Goal: Information Seeking & Learning: Learn about a topic

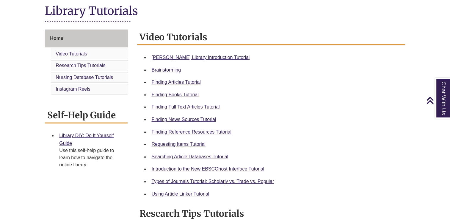
scroll to position [138, 0]
drag, startPoint x: 332, startPoint y: 89, endPoint x: 224, endPoint y: 49, distance: 114.7
click at [224, 49] on div "Video Tutorials Berntsen Library Introduction Tutorial Brainstorming Finding Ar…" at bounding box center [271, 115] width 268 height 170
click at [64, 199] on div "Home Video Tutorials Research Tips Tutorials Nursing Database Tutorials Instagr…" at bounding box center [224, 206] width 369 height 353
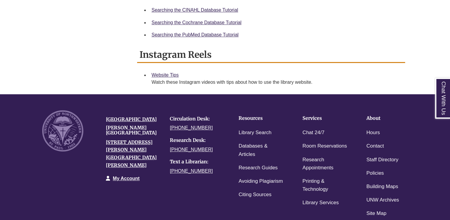
scroll to position [444, 0]
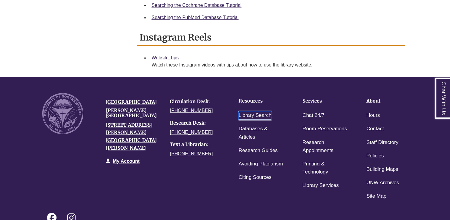
click at [255, 114] on link "Library Search" at bounding box center [255, 115] width 33 height 9
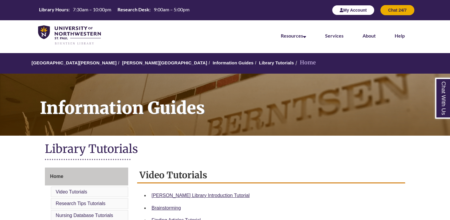
click at [337, 13] on button "My Account" at bounding box center [353, 10] width 43 height 10
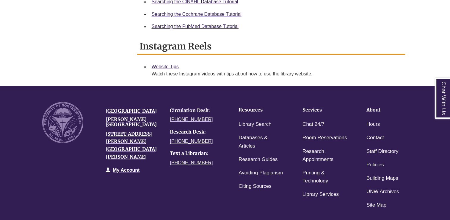
scroll to position [434, 0]
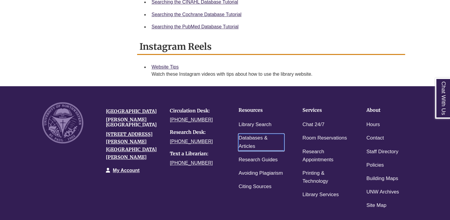
click at [260, 135] on link "Databases & Articles" at bounding box center [262, 142] width 46 height 17
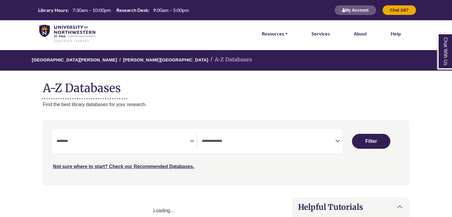
select select "Database Subject Filter"
select select "Database Types Filter"
select select "Database Subject Filter"
select select "Database Types Filter"
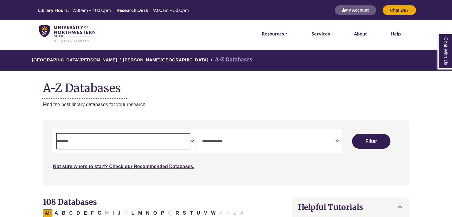
click at [145, 142] on textarea "Search" at bounding box center [123, 141] width 133 height 5
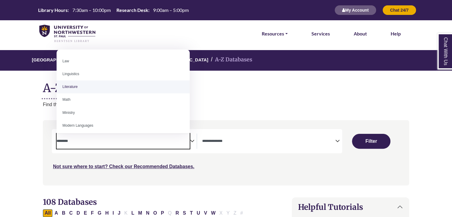
scroll to position [320, 0]
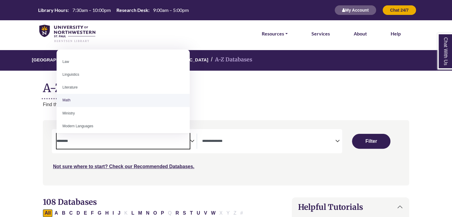
select select "*****"
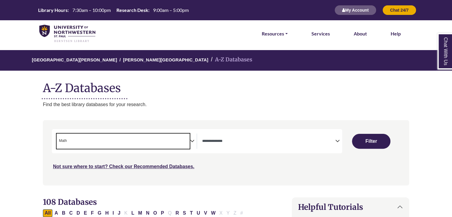
scroll to position [162, 0]
click at [219, 146] on span "Search filters" at bounding box center [268, 140] width 133 height 15
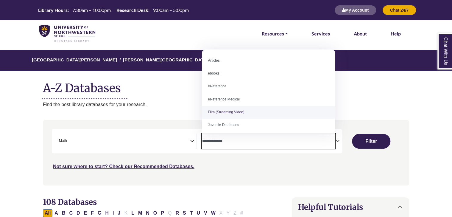
scroll to position [41, 0]
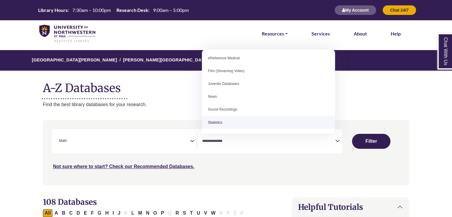
select select "*****"
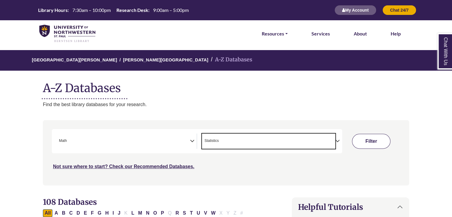
click at [382, 142] on button "Filter" at bounding box center [371, 141] width 38 height 15
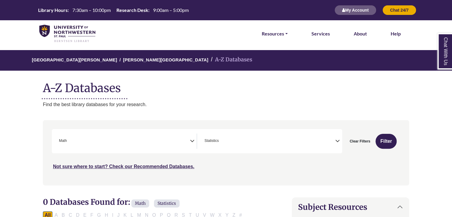
scroll to position [29, 0]
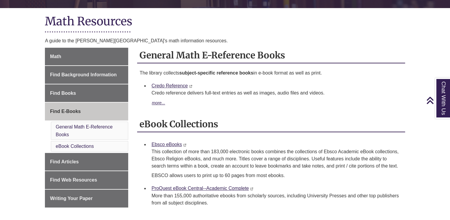
scroll to position [121, 0]
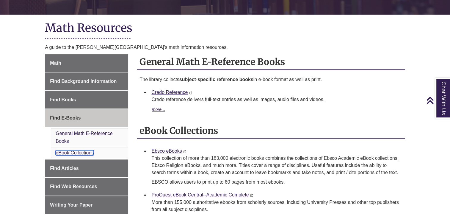
click at [88, 150] on link "eBook Collections" at bounding box center [75, 152] width 38 height 5
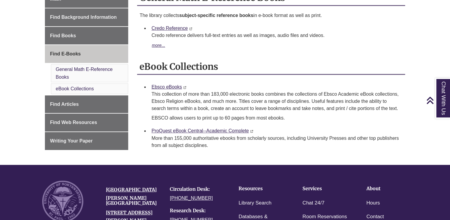
scroll to position [184, 0]
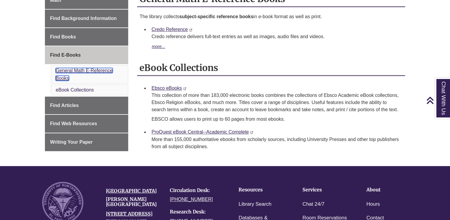
click at [88, 70] on link "General Math E-Reference Books" at bounding box center [84, 74] width 57 height 13
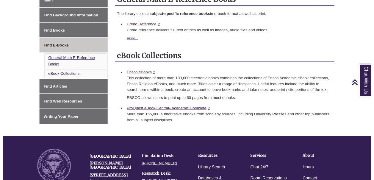
scroll to position [175, 0]
